Goal: Information Seeking & Learning: Learn about a topic

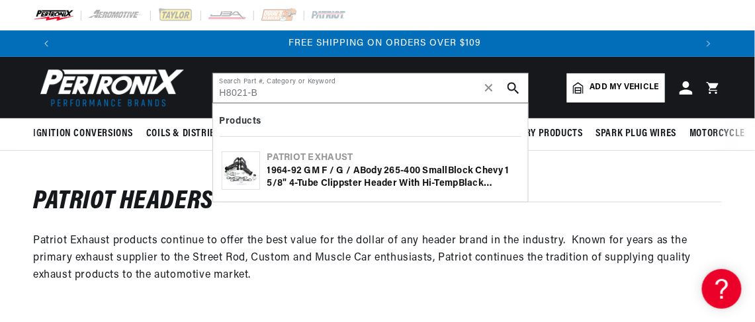
scroll to position [0, 1272]
type input "H8021-B"
click at [510, 86] on icon "search button" at bounding box center [513, 88] width 12 height 12
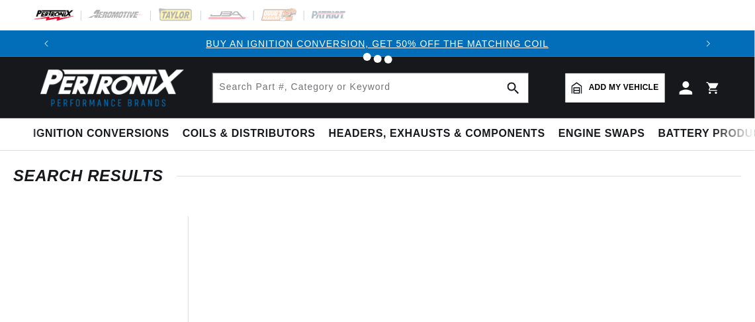
type input "H8021-B"
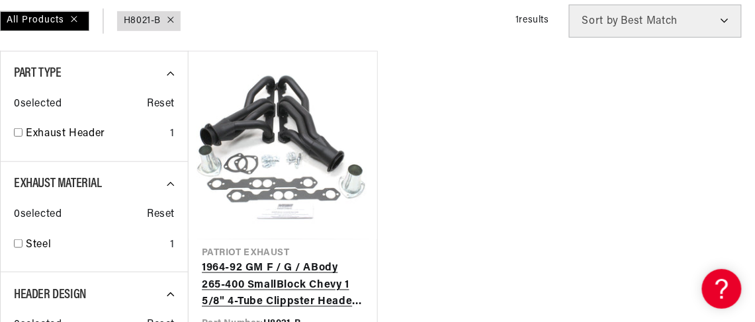
scroll to position [264, 0]
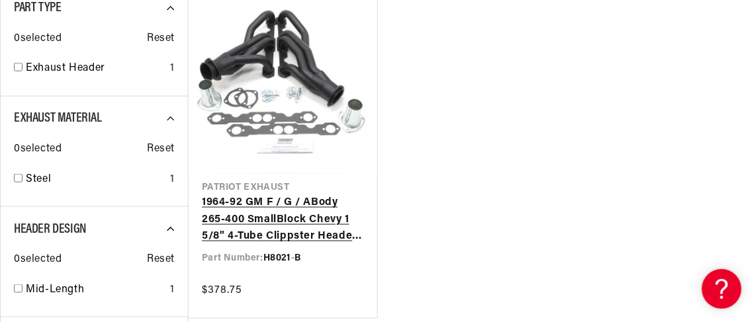
click at [296, 224] on link "1964-92 GM F / G / A B ody 265-400 Small B lock Chevy 1 5/8" 4-Tu b e Clippster…" at bounding box center [282, 219] width 161 height 51
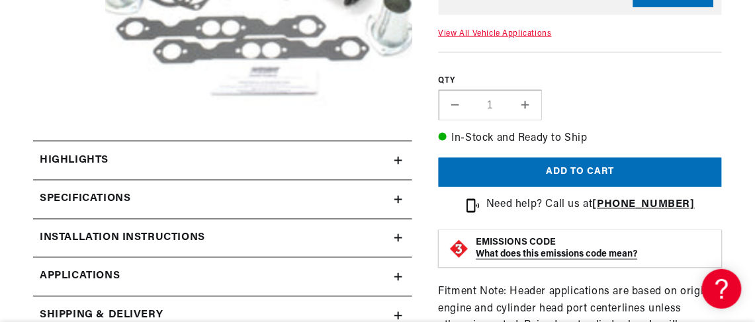
click at [491, 241] on strong "EMISSIONS CODE" at bounding box center [516, 243] width 80 height 10
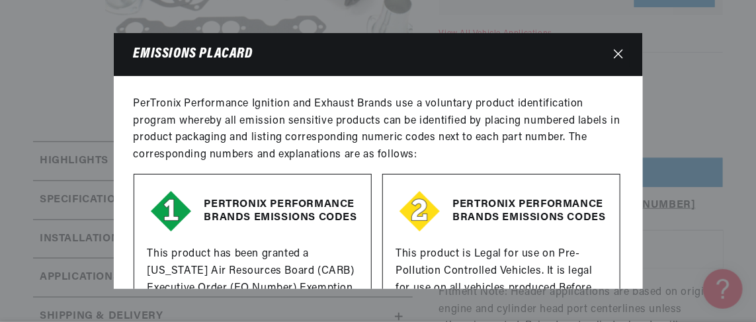
scroll to position [0, 872]
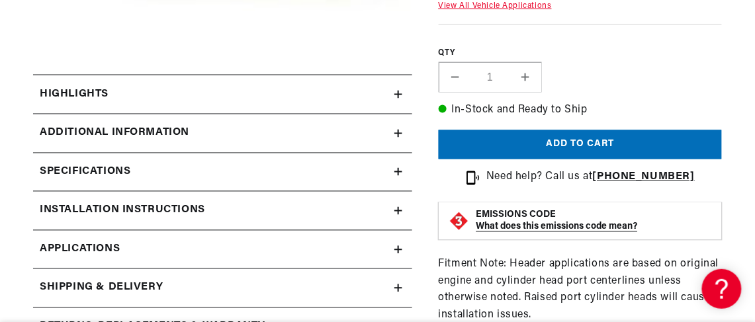
scroll to position [0, 636]
